Goal: Information Seeking & Learning: Learn about a topic

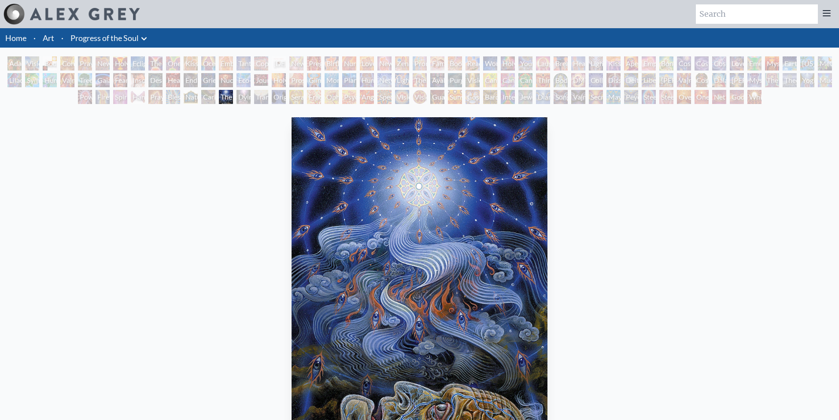
scroll to position [88, 0]
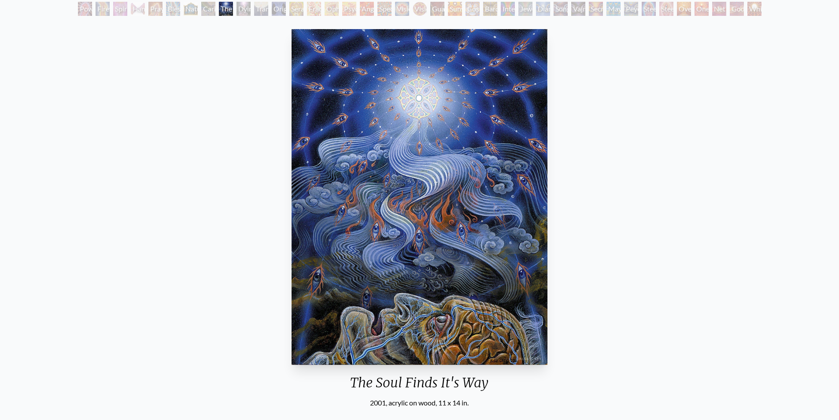
click at [255, 10] on div "Transfiguration" at bounding box center [261, 9] width 14 height 14
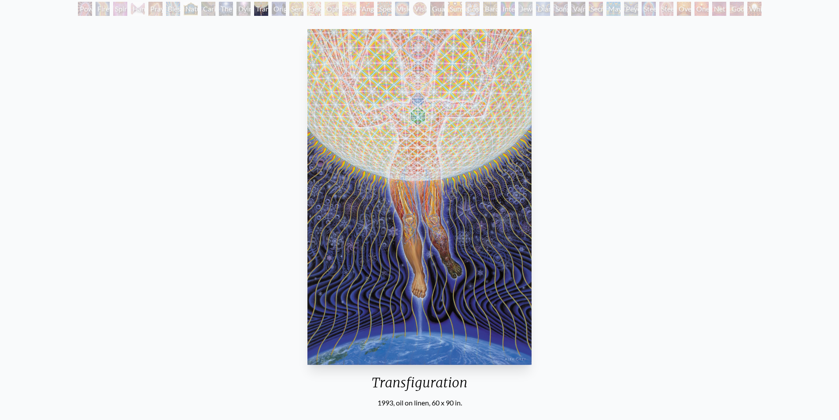
click at [391, 8] on div "Spectral Lotus" at bounding box center [384, 9] width 14 height 14
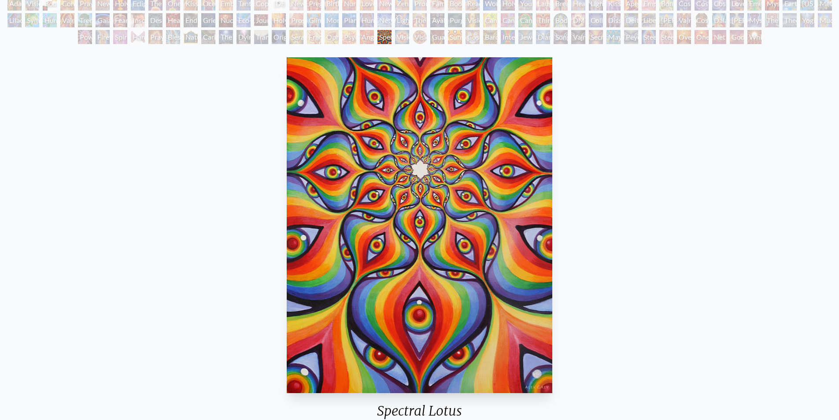
scroll to position [44, 0]
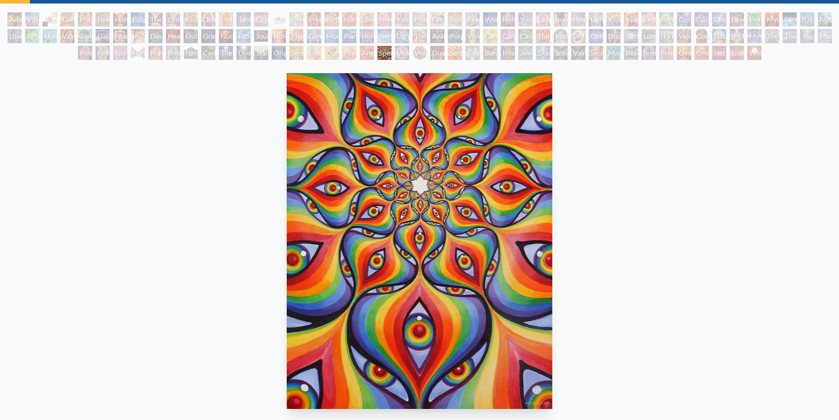
click at [544, 37] on div "Third Eye Tears of Joy" at bounding box center [543, 36] width 14 height 14
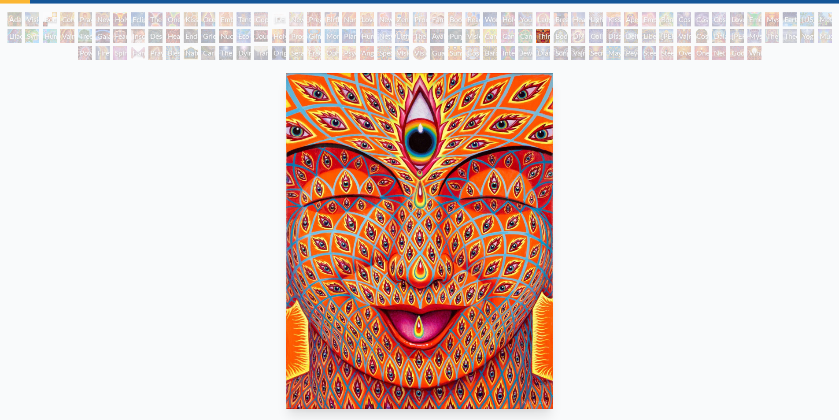
click at [562, 35] on div "Body/Mind as a Vibratory Field of Energy" at bounding box center [561, 36] width 14 height 14
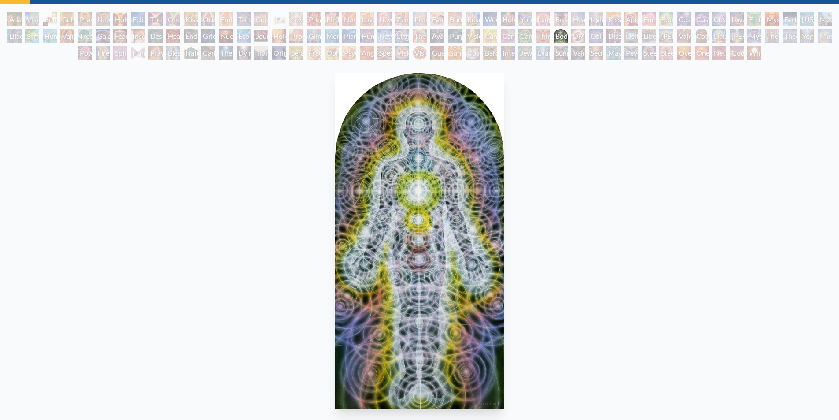
click at [78, 16] on div "Praying" at bounding box center [85, 19] width 14 height 14
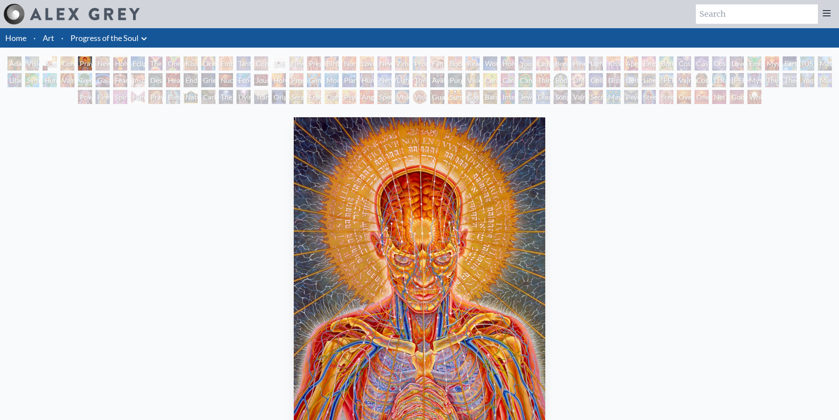
click at [21, 9] on img at bounding box center [14, 14] width 21 height 21
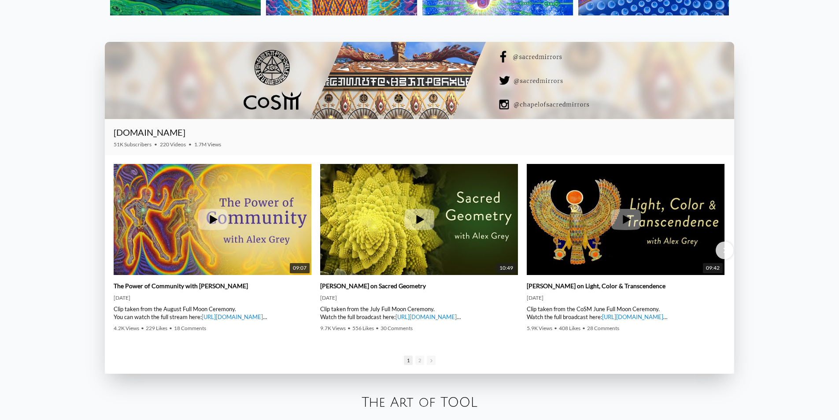
scroll to position [1453, 0]
